Goal: Find specific page/section: Find specific page/section

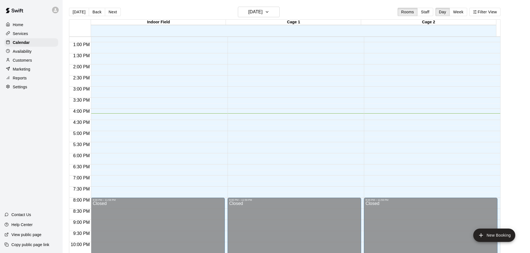
scroll to position [256, 0]
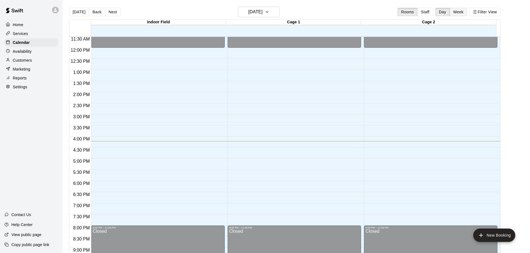
click at [460, 14] on button "Week" at bounding box center [458, 12] width 18 height 8
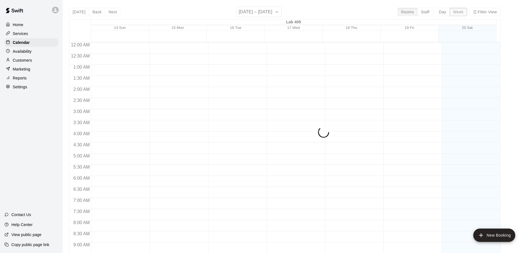
scroll to position [318, 0]
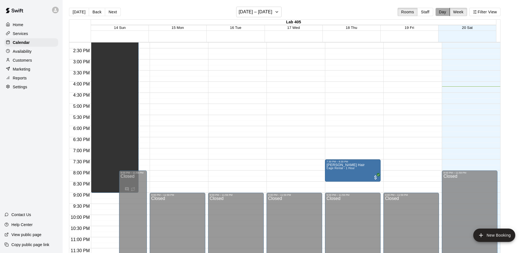
click at [444, 10] on button "Day" at bounding box center [442, 12] width 14 height 8
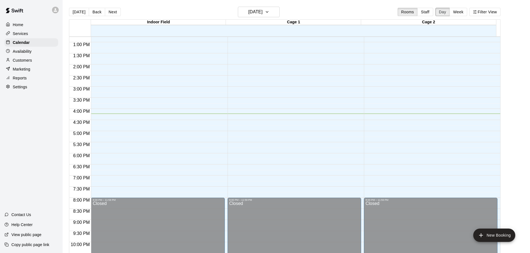
scroll to position [256, 0]
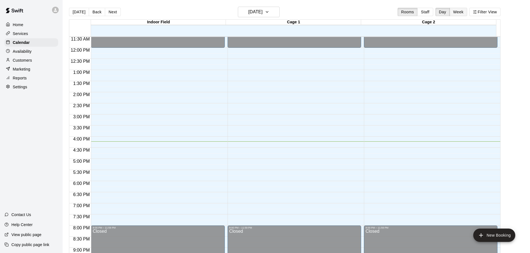
click at [464, 11] on button "Week" at bounding box center [458, 12] width 18 height 8
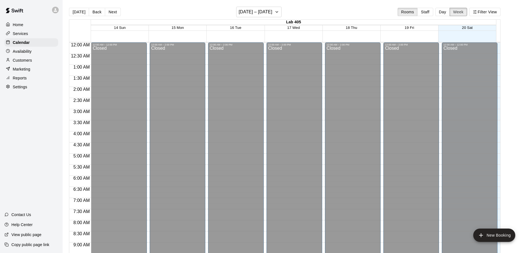
scroll to position [318, 0]
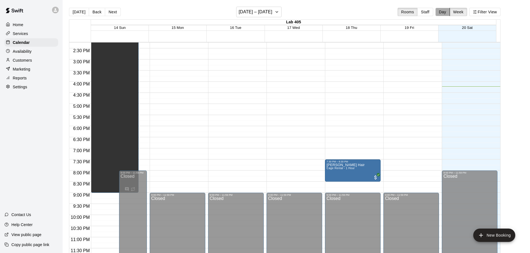
click at [445, 11] on button "Day" at bounding box center [442, 12] width 14 height 8
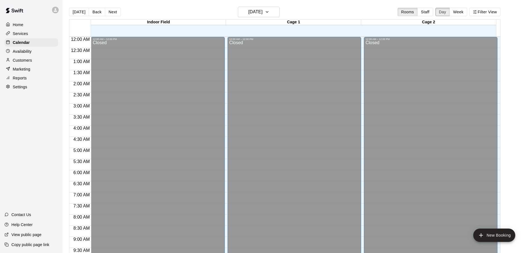
scroll to position [312, 0]
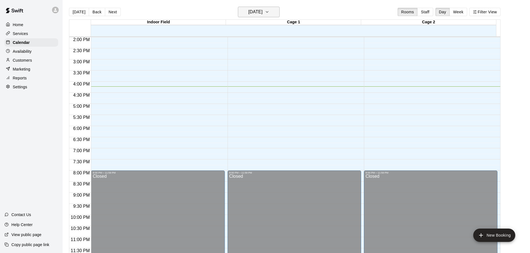
click at [254, 10] on h6 "[DATE]" at bounding box center [255, 12] width 14 height 8
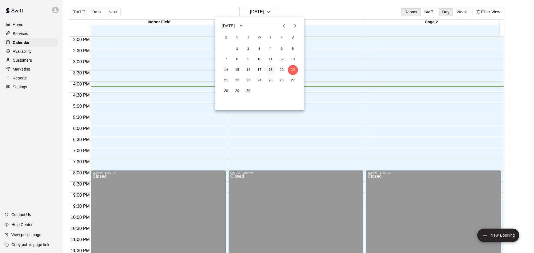
click at [272, 70] on button "18" at bounding box center [271, 70] width 10 height 10
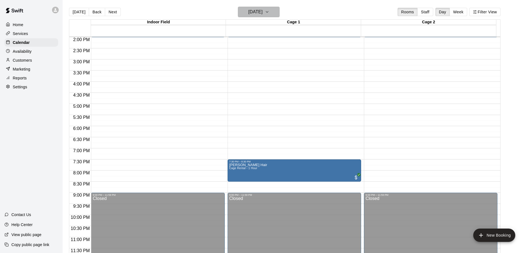
click at [262, 13] on h6 "Thursday Sep 18" at bounding box center [255, 12] width 14 height 8
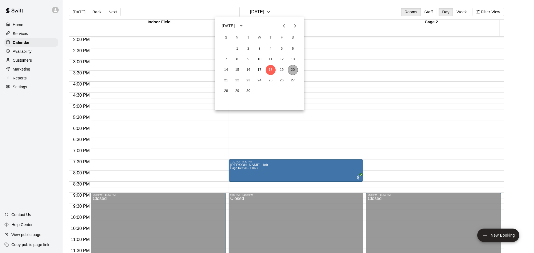
click at [293, 68] on button "20" at bounding box center [293, 70] width 10 height 10
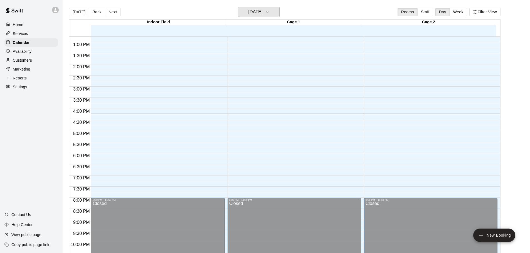
scroll to position [256, 0]
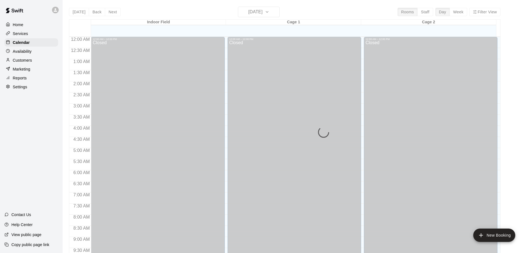
scroll to position [294, 0]
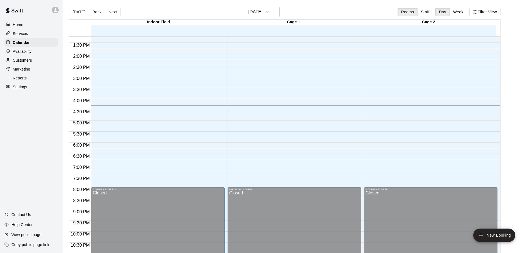
click at [26, 65] on div "Customers" at bounding box center [31, 60] width 54 height 8
